Goal: Transaction & Acquisition: Purchase product/service

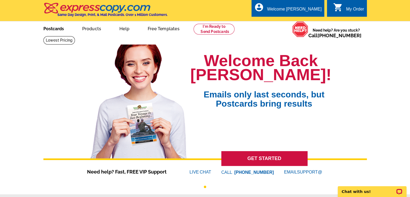
click at [52, 27] on link "Postcards" at bounding box center [54, 28] width 38 height 13
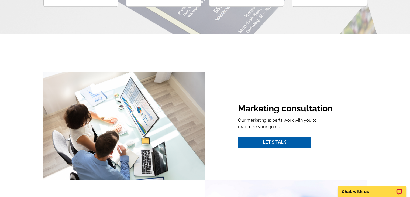
scroll to position [324, 0]
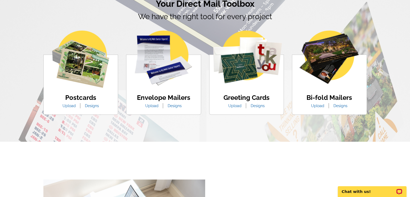
click at [89, 106] on link "Designs" at bounding box center [92, 106] width 22 height 4
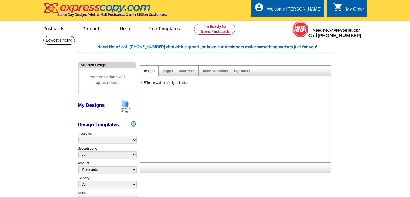
select select "1"
select select "971"
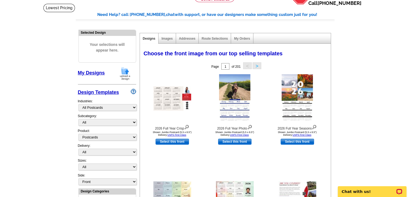
scroll to position [108, 0]
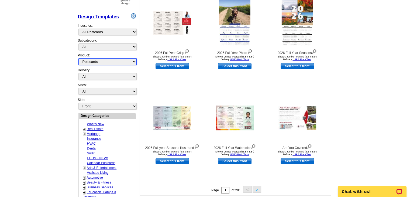
click at [115, 60] on select "All Postcards Letters and flyers Business Cards Door Hangers Greeting Cards" at bounding box center [107, 61] width 58 height 7
click at [29, 66] on main "Need Help? call 800-260-5887, chat with support, or have our designers make som…" at bounding box center [205, 128] width 410 height 401
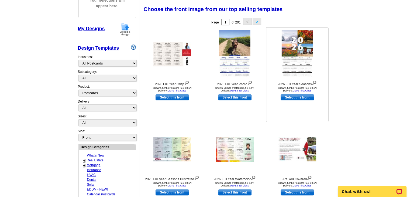
scroll to position [81, 0]
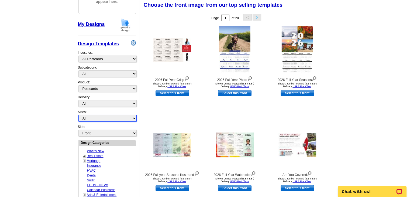
click at [106, 115] on select "All Jumbo Postcard (5.5" x 8.5") Regular Postcard (4.25" x 5.6") Panoramic Post…" at bounding box center [107, 118] width 58 height 7
select select "1"
click at [78, 115] on select "All Jumbo Postcard (5.5" x 8.5") Regular Postcard (4.25" x 5.6") Panoramic Post…" at bounding box center [107, 118] width 58 height 7
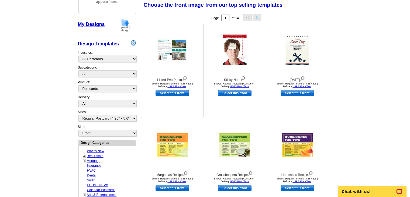
click at [180, 52] on img at bounding box center [172, 49] width 31 height 23
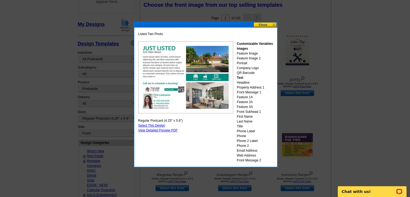
click at [269, 23] on button at bounding box center [266, 24] width 24 height 5
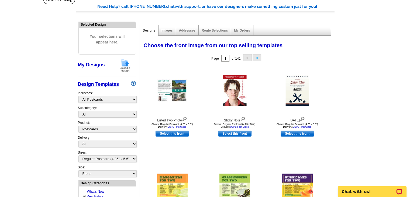
scroll to position [0, 0]
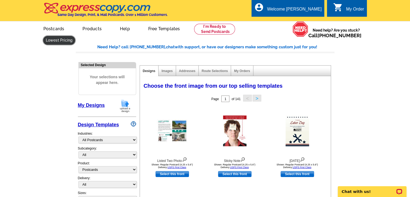
click at [75, 36] on link at bounding box center [59, 40] width 32 height 8
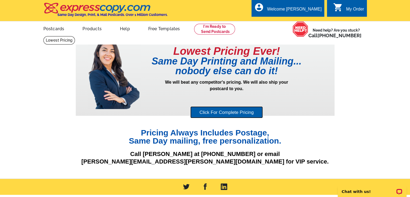
click at [231, 110] on link "Click For Complete Pricing" at bounding box center [226, 112] width 73 height 12
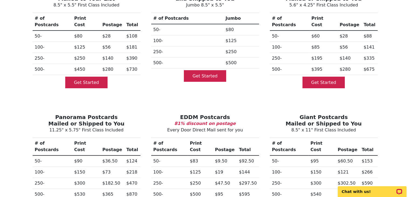
scroll to position [81, 0]
